Goal: Find specific page/section

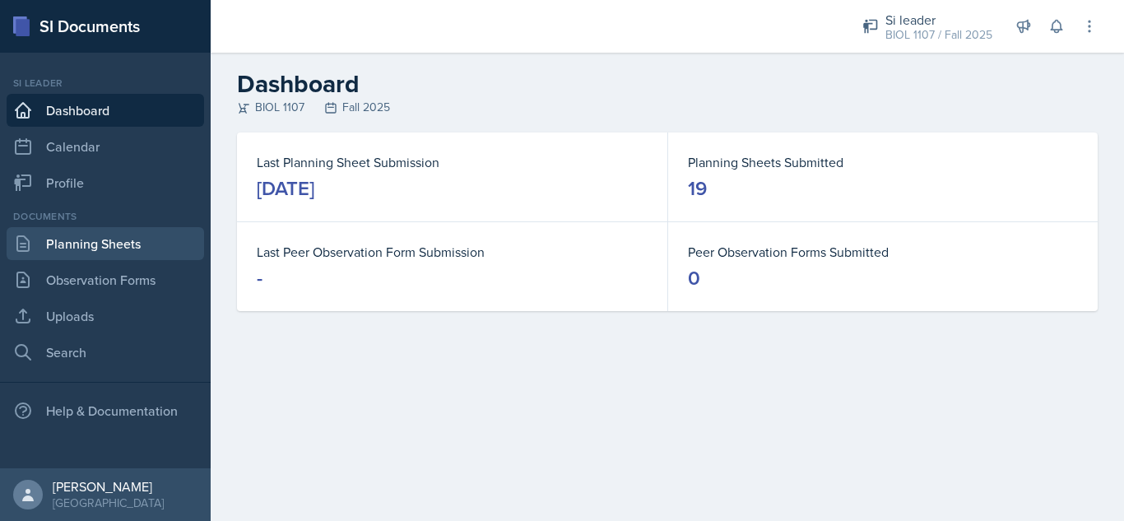
click at [142, 249] on link "Planning Sheets" at bounding box center [106, 243] width 198 height 33
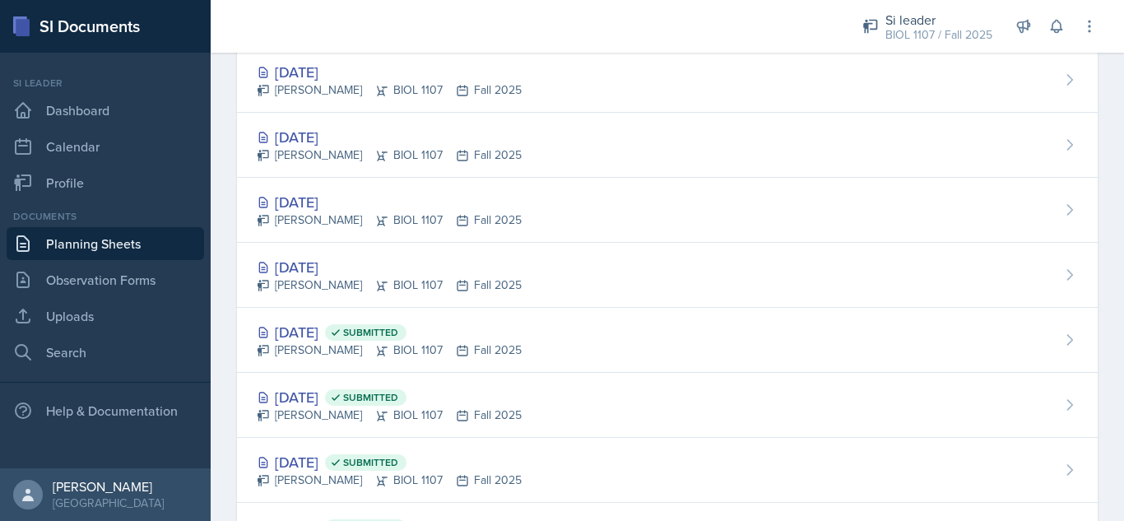
scroll to position [387, 0]
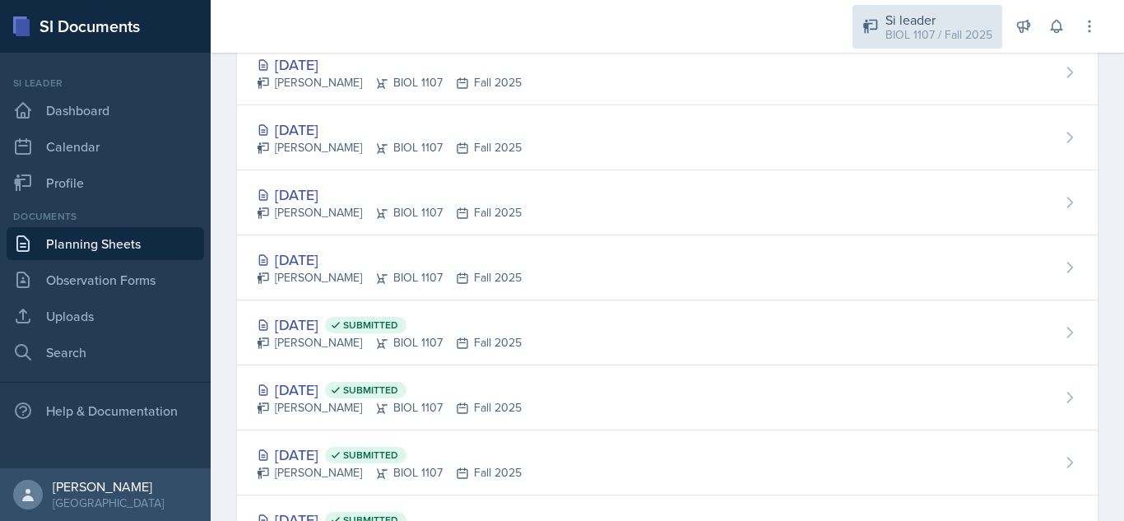
click at [967, 32] on div "BIOL 1107 / Fall 2025" at bounding box center [939, 34] width 107 height 17
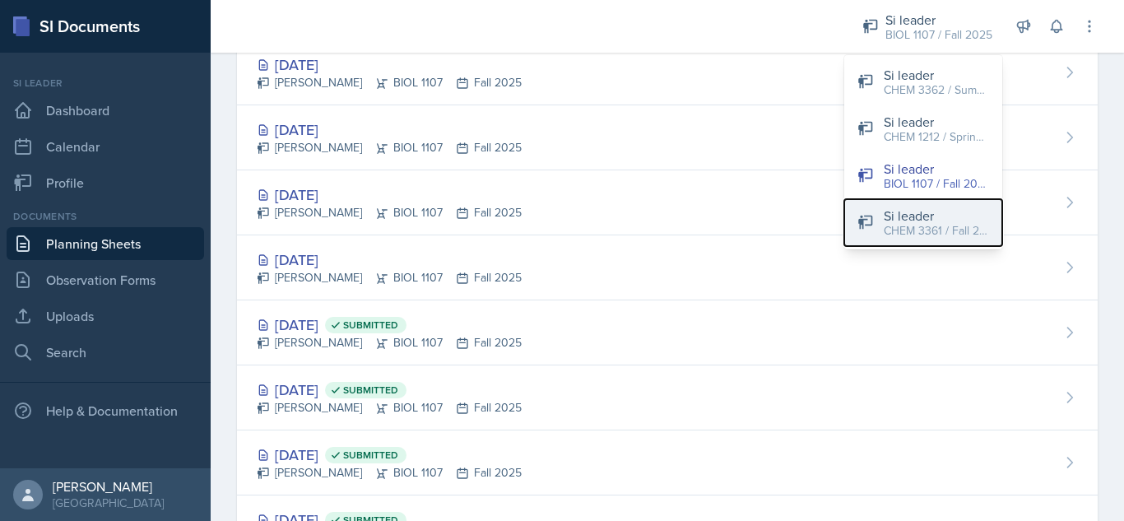
click at [961, 230] on div "CHEM 3361 / Fall 2025" at bounding box center [936, 230] width 105 height 17
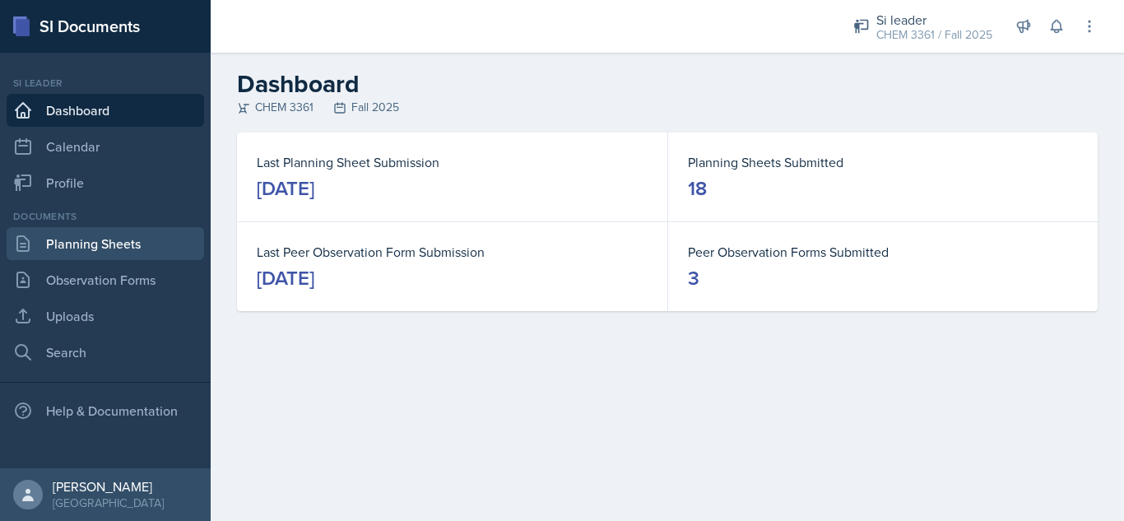
click at [131, 247] on link "Planning Sheets" at bounding box center [106, 243] width 198 height 33
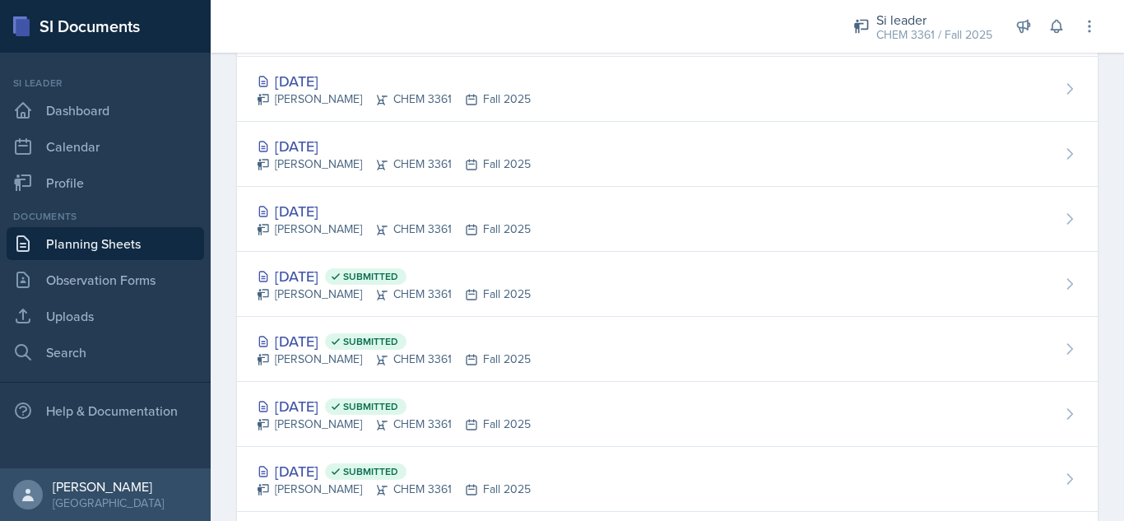
scroll to position [442, 0]
